Goal: Navigation & Orientation: Find specific page/section

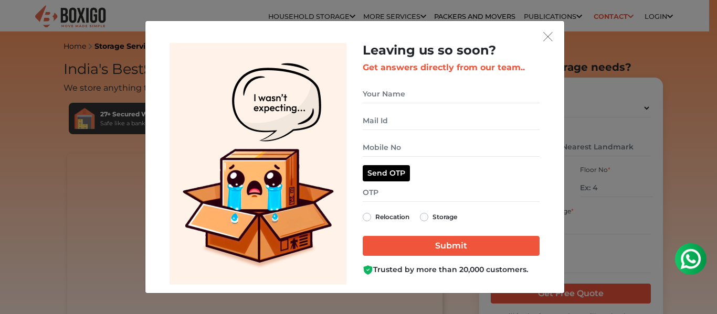
drag, startPoint x: 566, startPoint y: 33, endPoint x: 553, endPoint y: 33, distance: 12.6
click at [563, 33] on div "Leaving us so soon? Get answers directly from our team.. Relocation Storage" at bounding box center [358, 157] width 717 height 314
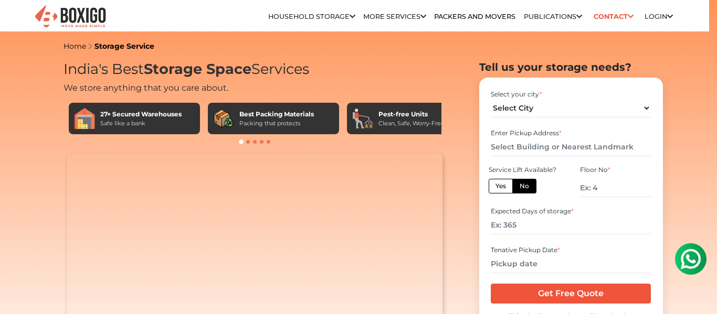
click at [552, 33] on div at bounding box center [358, 157] width 717 height 314
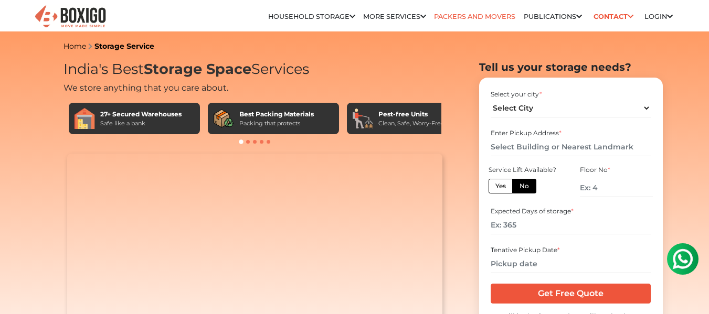
click at [489, 14] on link "Packers and Movers" at bounding box center [474, 17] width 81 height 8
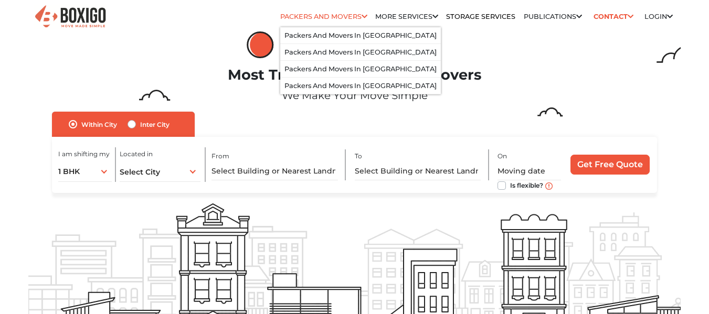
click at [350, 17] on link "Packers and Movers" at bounding box center [323, 17] width 87 height 8
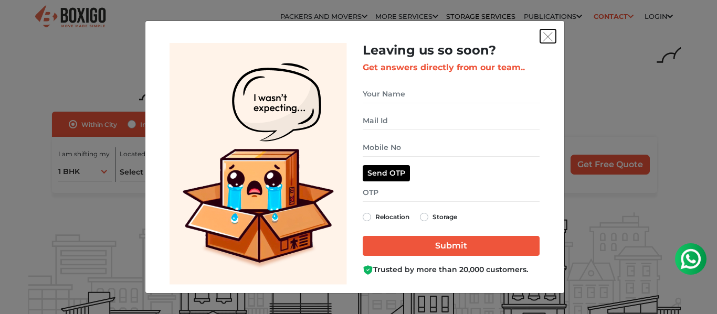
click at [547, 37] on img "get free quote dialog" at bounding box center [547, 36] width 9 height 9
